Goal: Task Accomplishment & Management: Manage account settings

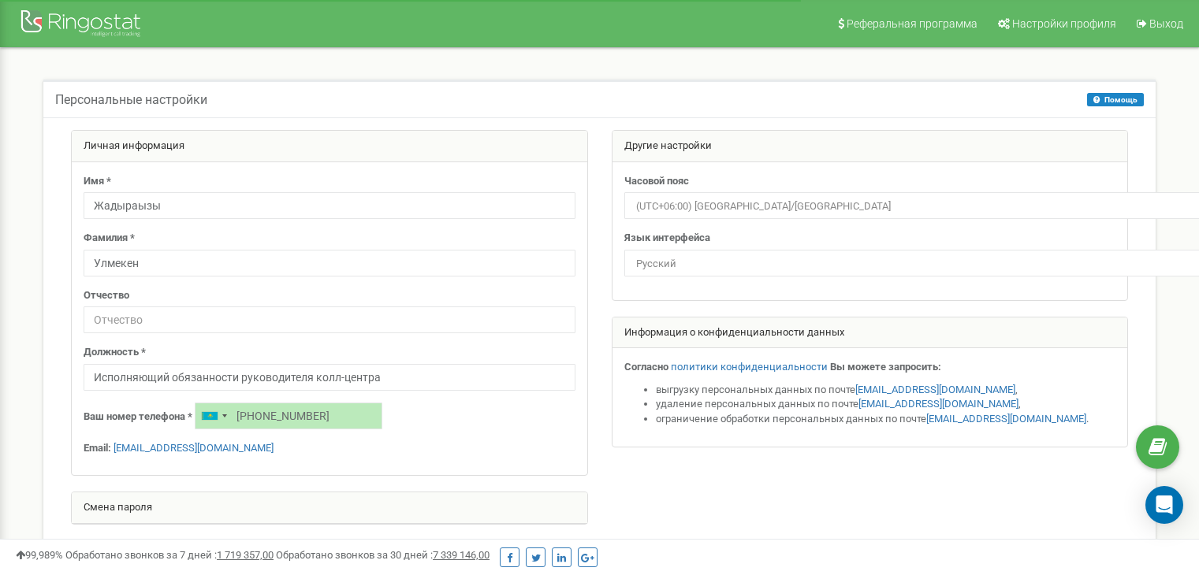
select select "Asia/Almaty"
click at [146, 204] on input "Жадыраызы" at bounding box center [330, 205] width 492 height 27
type input "Жадыракызы"
click at [230, 351] on div "Должность * Исполняющий обязанности руководителя колл-центра" at bounding box center [330, 368] width 492 height 46
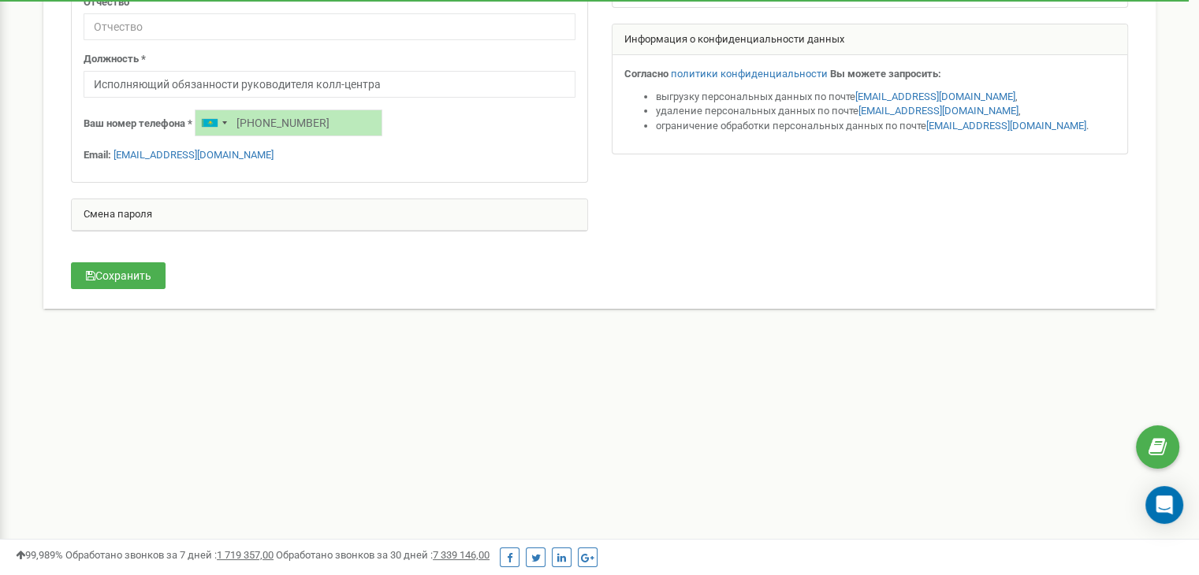
scroll to position [370, 0]
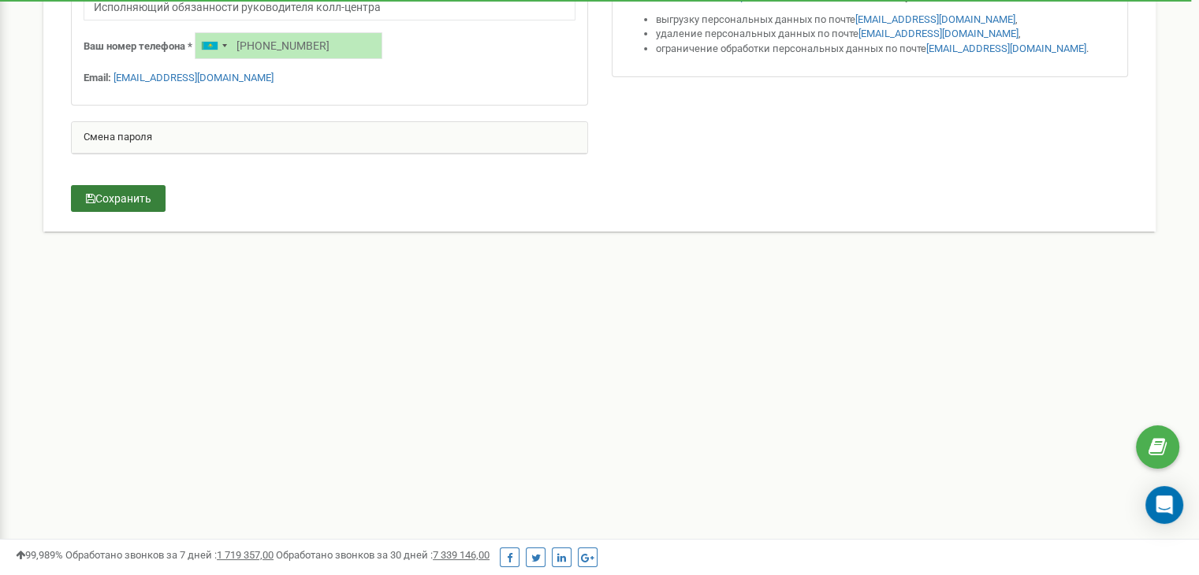
click at [125, 198] on button "Сохранить" at bounding box center [118, 198] width 95 height 27
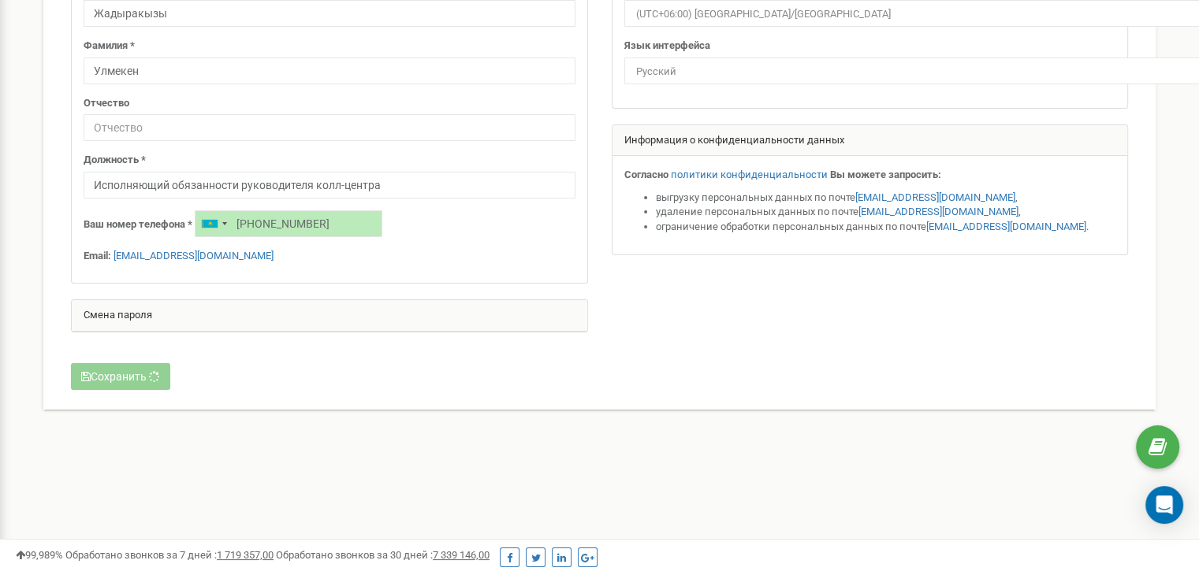
scroll to position [0, 0]
